Goal: Find specific page/section: Find specific page/section

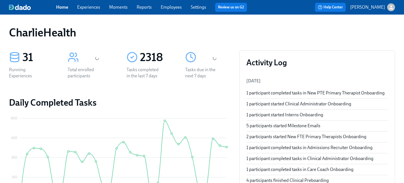
click at [169, 5] on link "Employees" at bounding box center [171, 6] width 21 height 5
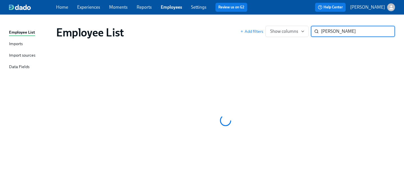
type input "[PERSON_NAME]"
drag, startPoint x: 329, startPoint y: 33, endPoint x: 275, endPoint y: 29, distance: 54.6
click at [280, 31] on div "Add filters Show columns [PERSON_NAME]" at bounding box center [317, 31] width 155 height 11
type input "[PERSON_NAME]"
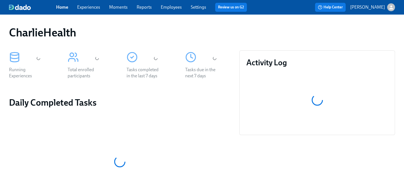
click at [168, 7] on link "Employees" at bounding box center [171, 6] width 21 height 5
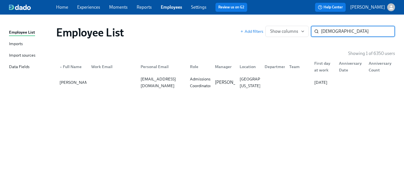
type input "[DEMOGRAPHIC_DATA]"
click at [200, 93] on div "Employee List Add filters Show columns gebh ​ Showing 1 of 6350 users ▲ Full Na…" at bounding box center [202, 95] width 386 height 148
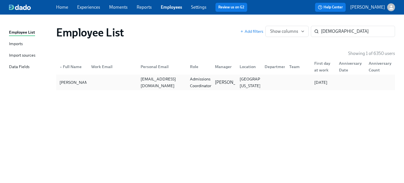
click at [193, 85] on div "Admissions Coordinator" at bounding box center [201, 82] width 26 height 13
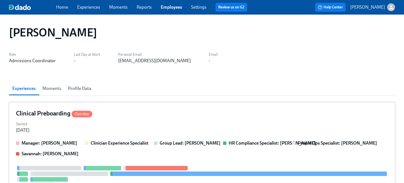
click at [150, 121] on div "Started Aug 12, 2025" at bounding box center [202, 126] width 372 height 13
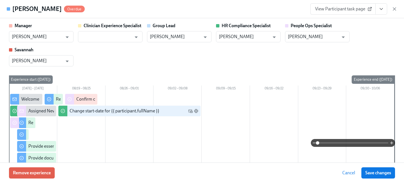
click at [379, 10] on icon "View task page" at bounding box center [381, 9] width 6 height 6
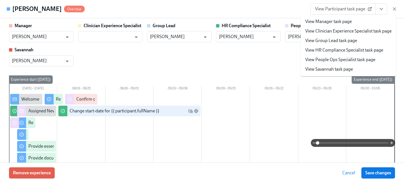
click at [353, 58] on link "View People Ops Specialist task page" at bounding box center [340, 60] width 70 height 6
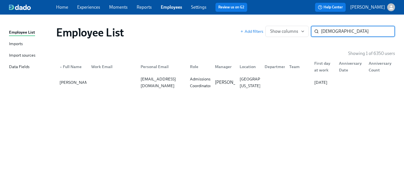
drag, startPoint x: 348, startPoint y: 35, endPoint x: 279, endPoint y: 24, distance: 70.2
click at [282, 26] on div "Add filters Show columns gebh ​" at bounding box center [317, 31] width 155 height 11
type input "chloe po"
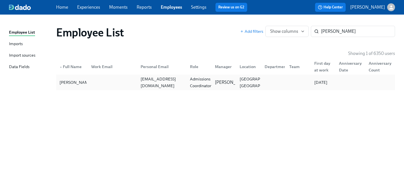
click at [206, 80] on div "Admissions Coordinator" at bounding box center [201, 82] width 26 height 13
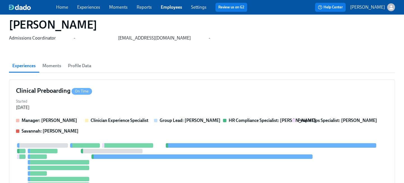
scroll to position [40, 0]
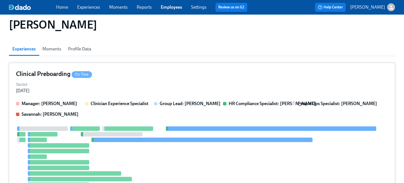
click at [159, 85] on div "Started Aug 13, 2025" at bounding box center [202, 87] width 372 height 13
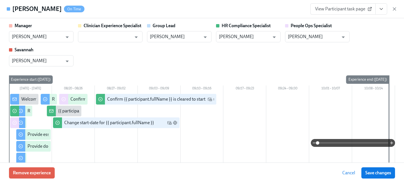
click at [381, 11] on icon "View task page" at bounding box center [381, 9] width 6 height 6
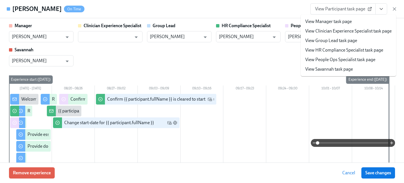
click at [348, 54] on li "View HR Compliance Specialist task page" at bounding box center [348, 50] width 95 height 10
click at [350, 59] on link "View People Ops Specialist task page" at bounding box center [340, 60] width 70 height 6
